Goal: Register for event/course

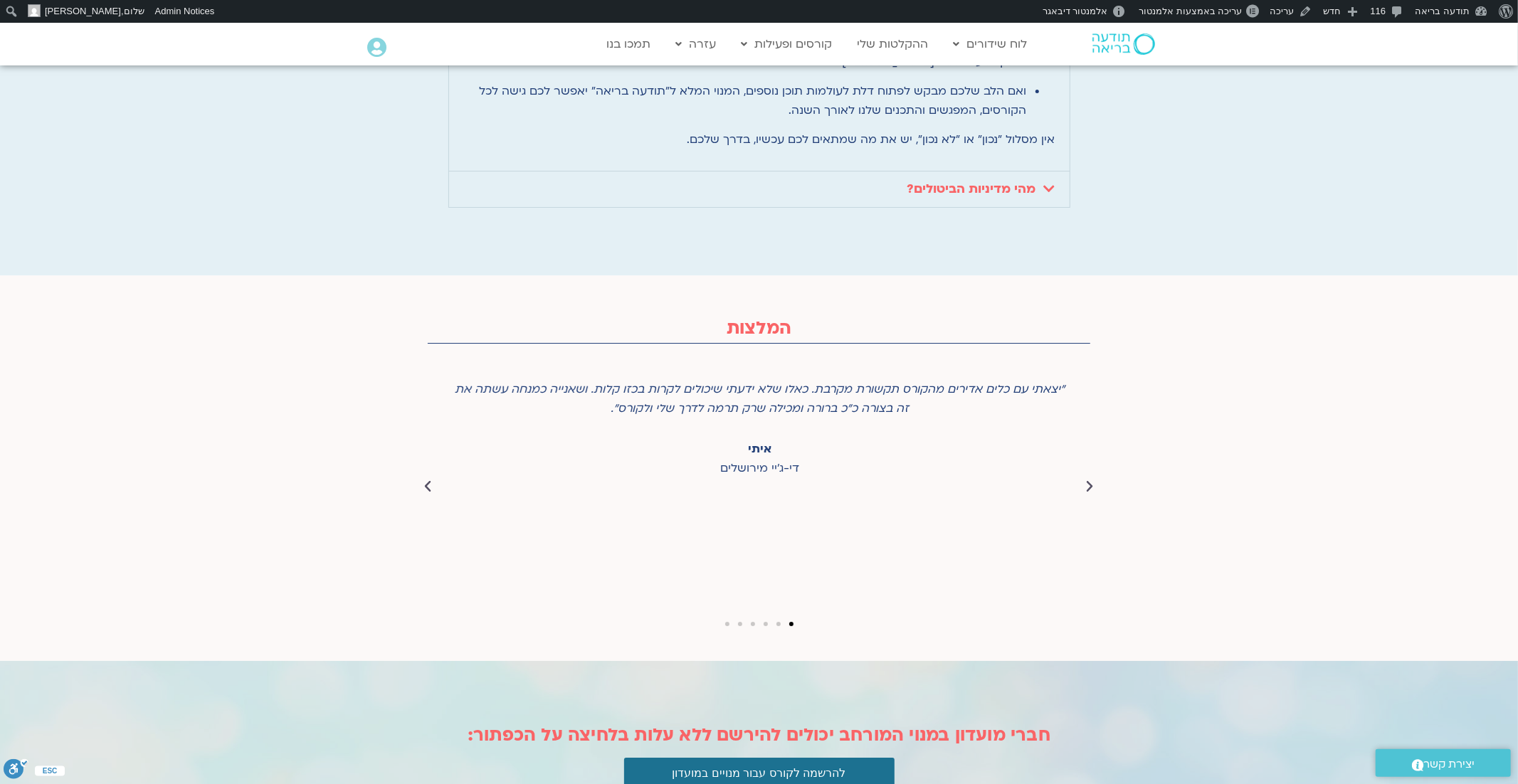
scroll to position [3894, 0]
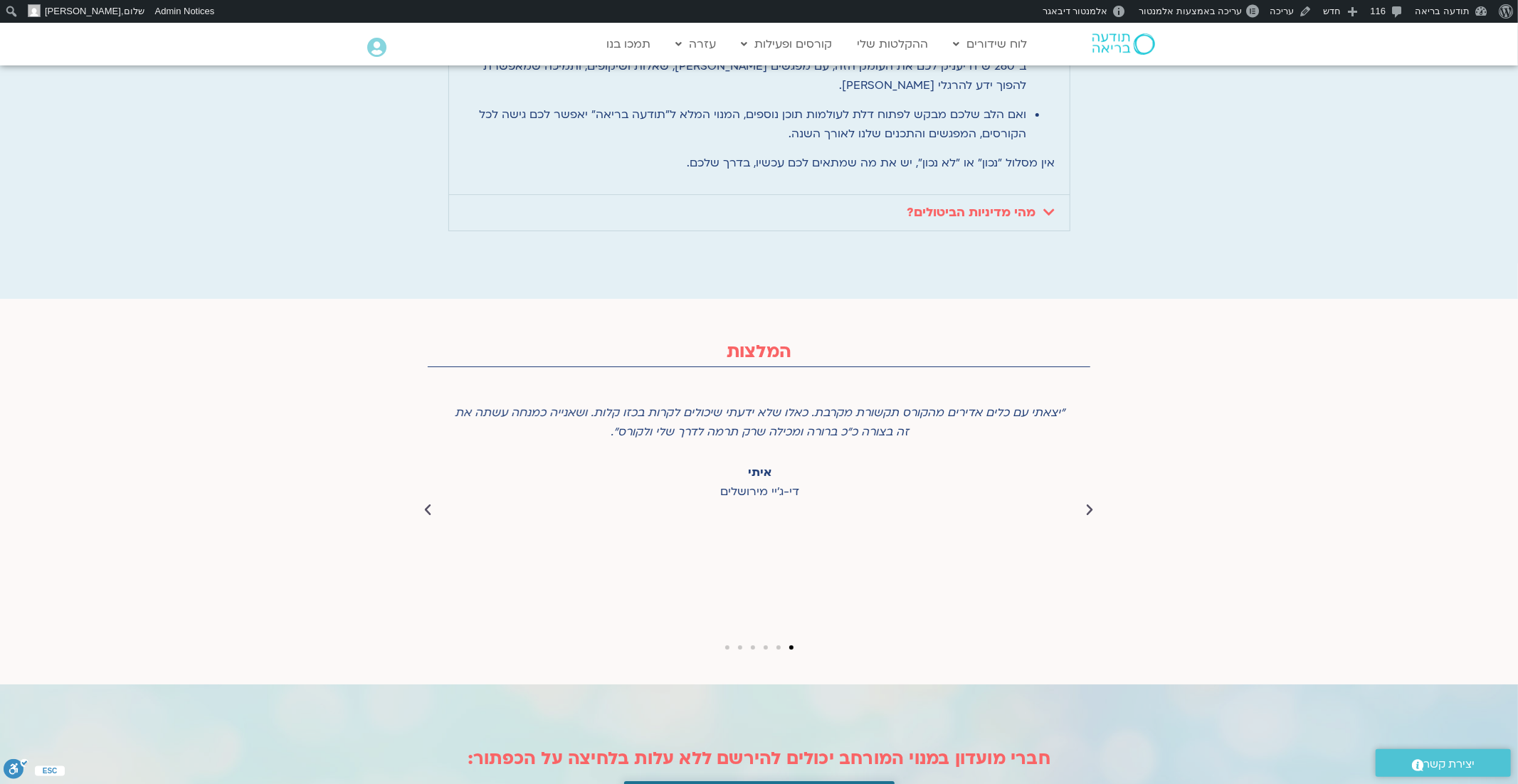
click at [734, 781] on button "להרשמה לקורס עבור מנויים במועדון" at bounding box center [759, 796] width 271 height 31
click at [749, 781] on button "להרשמה לקורס עבור מנויים במועדון" at bounding box center [759, 796] width 271 height 31
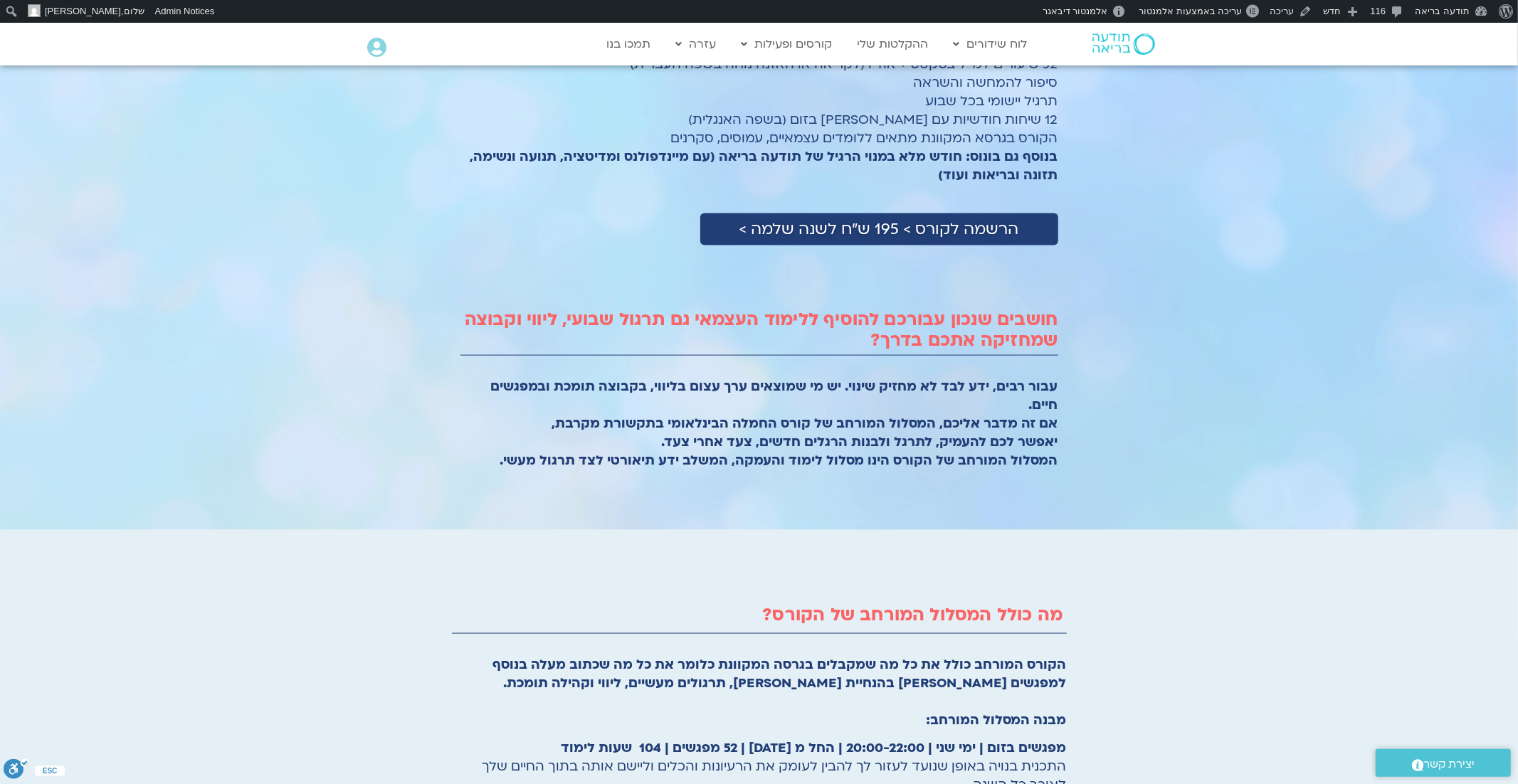
scroll to position [1523, 0]
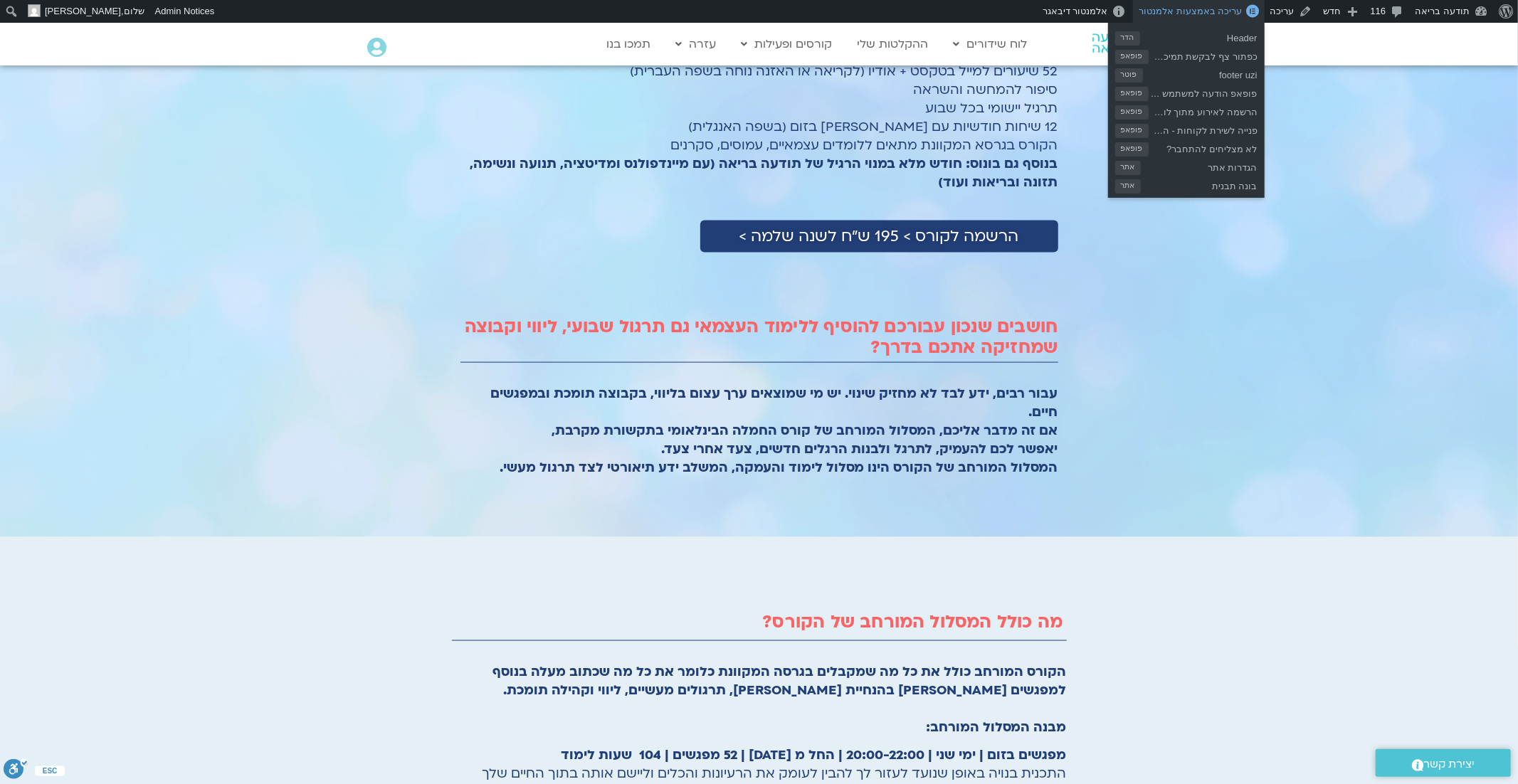
click at [1209, 12] on span "עריכה באמצעות אלמנטור" at bounding box center [1190, 11] width 103 height 11
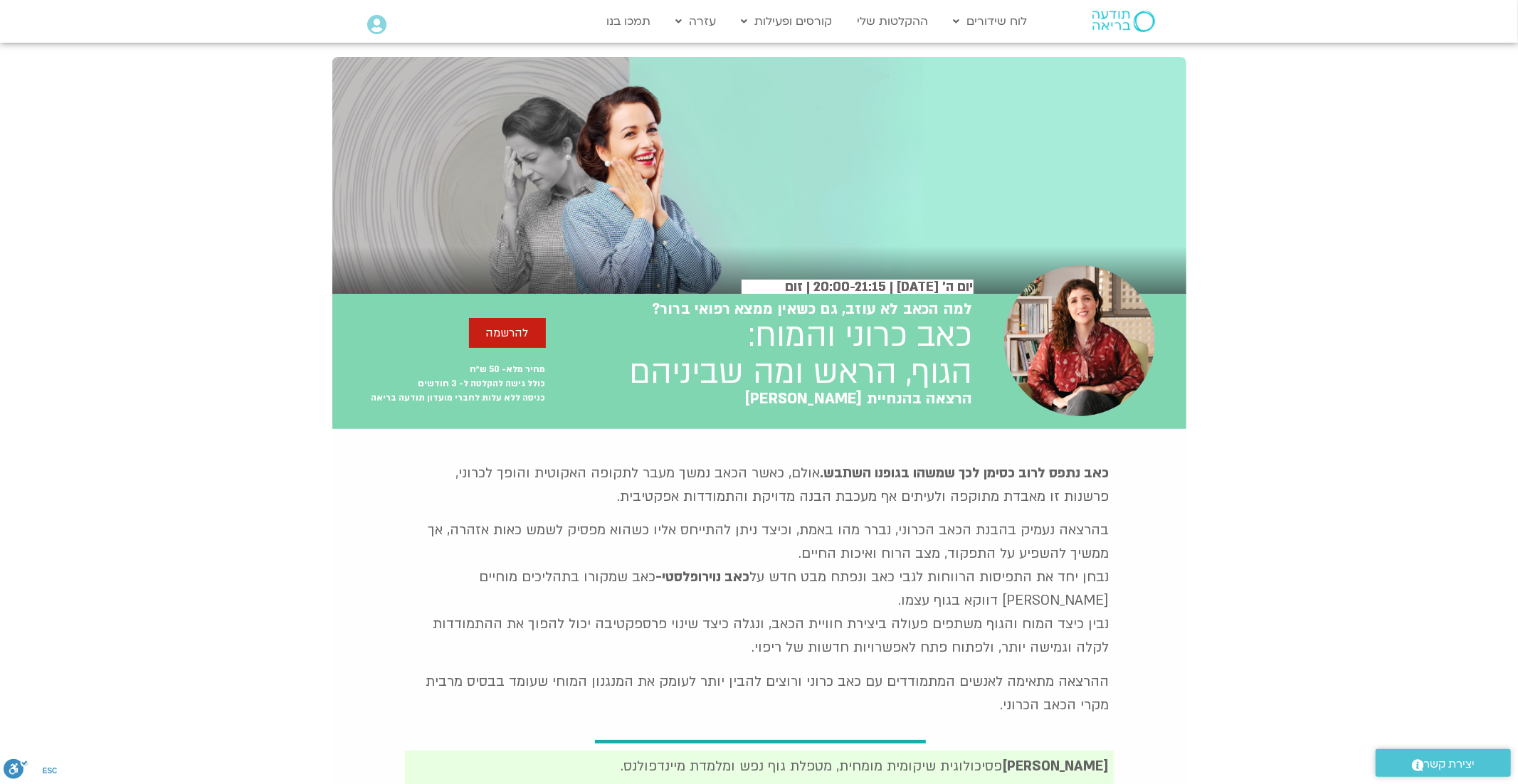
click at [1112, 25] on img at bounding box center [1123, 22] width 63 height 22
